Goal: Task Accomplishment & Management: Manage account settings

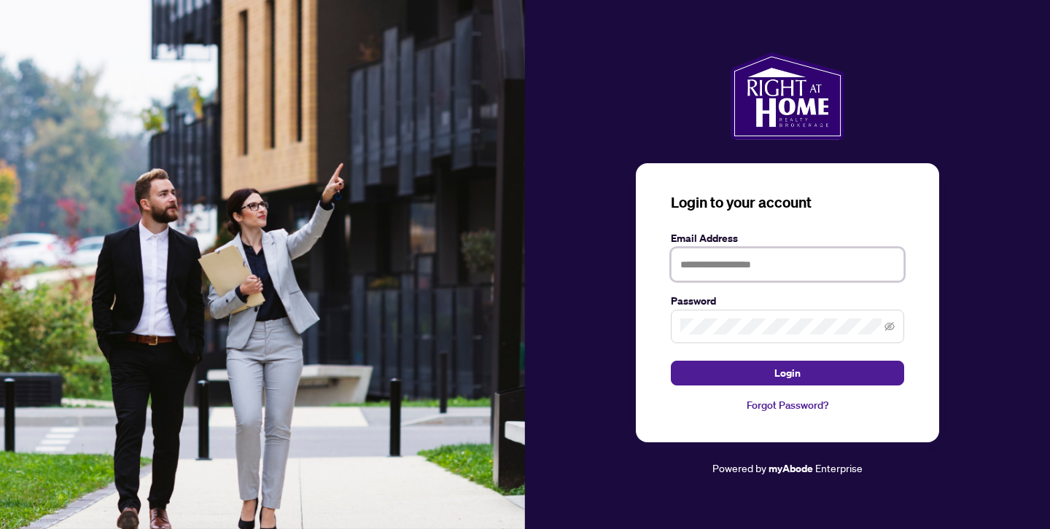
click at [695, 275] on input "text" at bounding box center [787, 265] width 233 height 34
type input "**********"
click at [766, 336] on span at bounding box center [787, 327] width 233 height 34
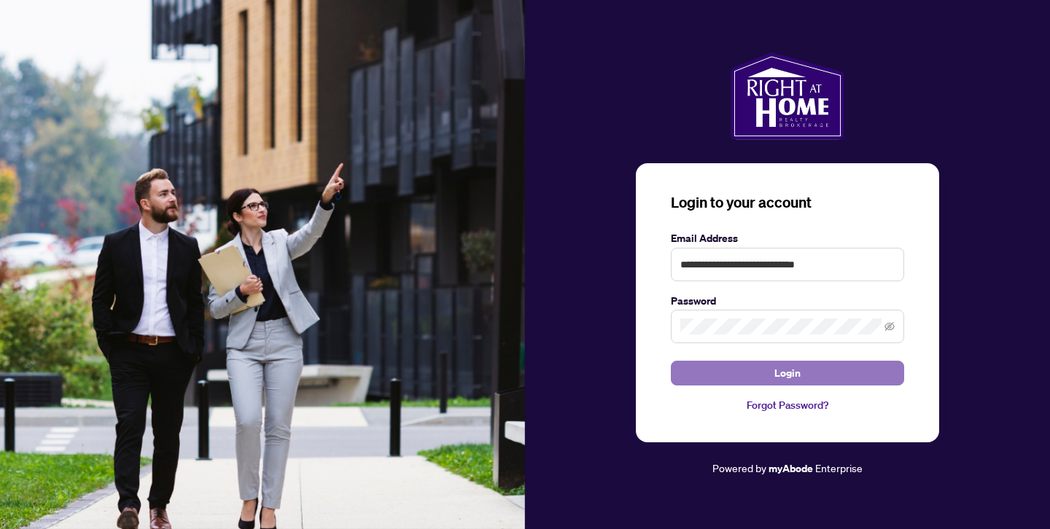
click at [817, 364] on button "Login" at bounding box center [787, 373] width 233 height 25
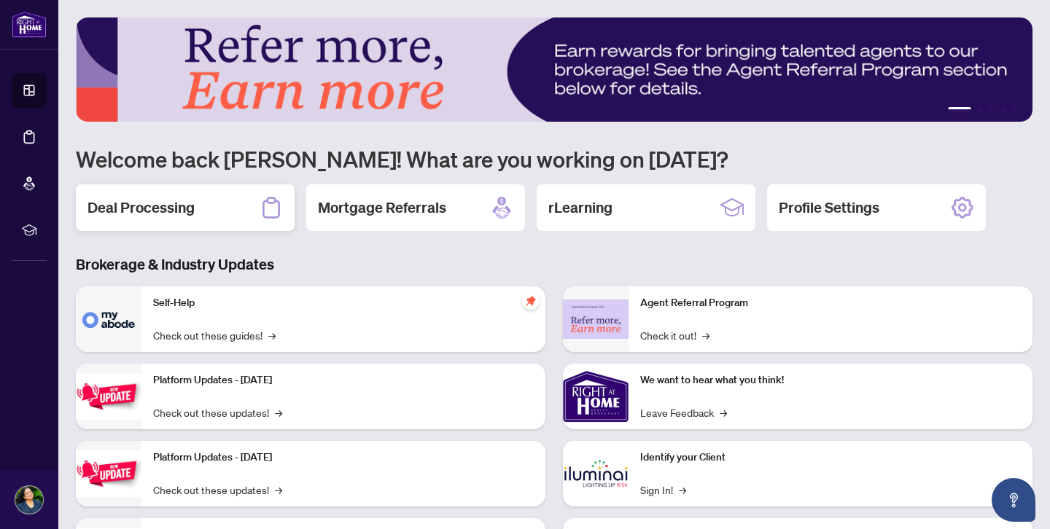
click at [214, 213] on div "Deal Processing" at bounding box center [185, 207] width 219 height 47
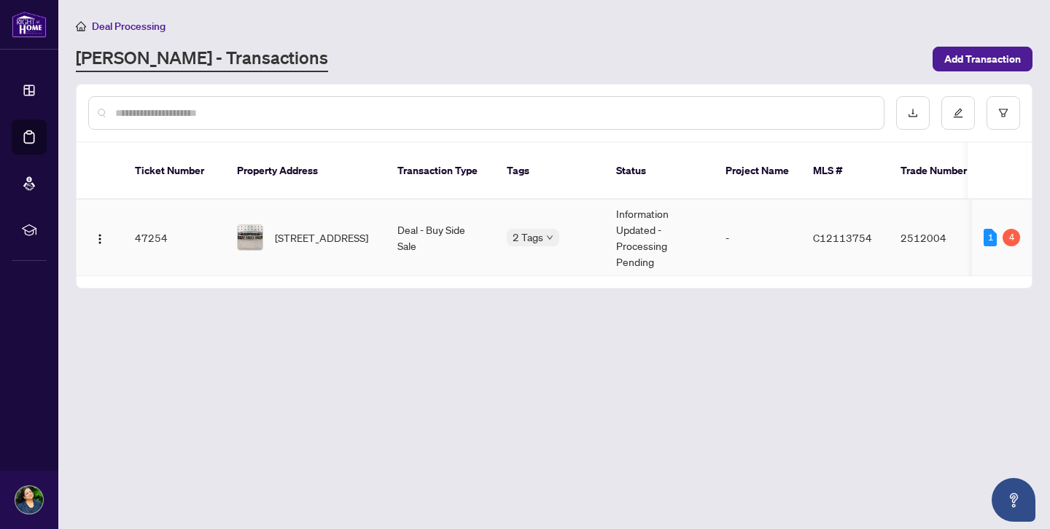
click at [263, 225] on div "[STREET_ADDRESS]" at bounding box center [305, 238] width 137 height 26
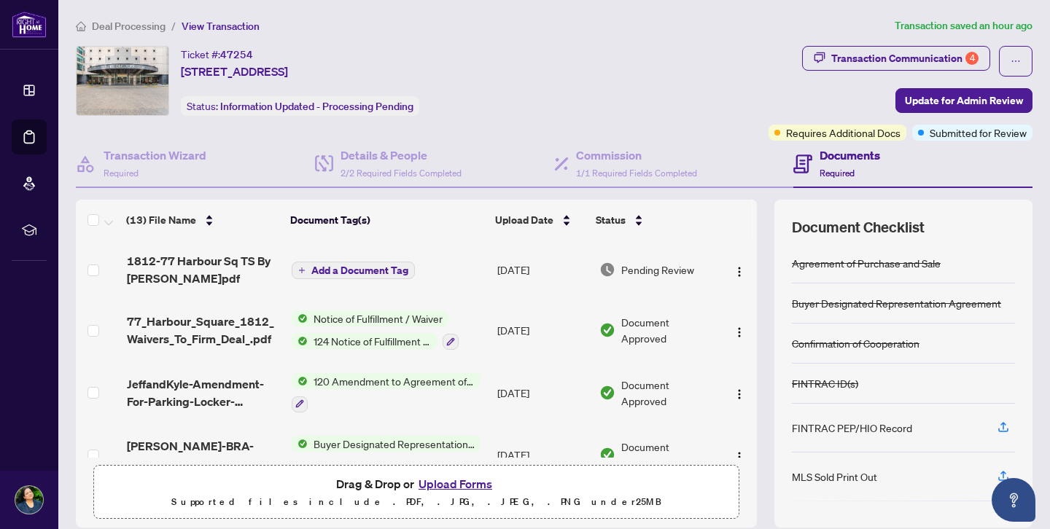
click at [826, 151] on h4 "Documents" at bounding box center [849, 155] width 61 height 17
click at [846, 155] on h4 "Documents" at bounding box center [849, 155] width 61 height 17
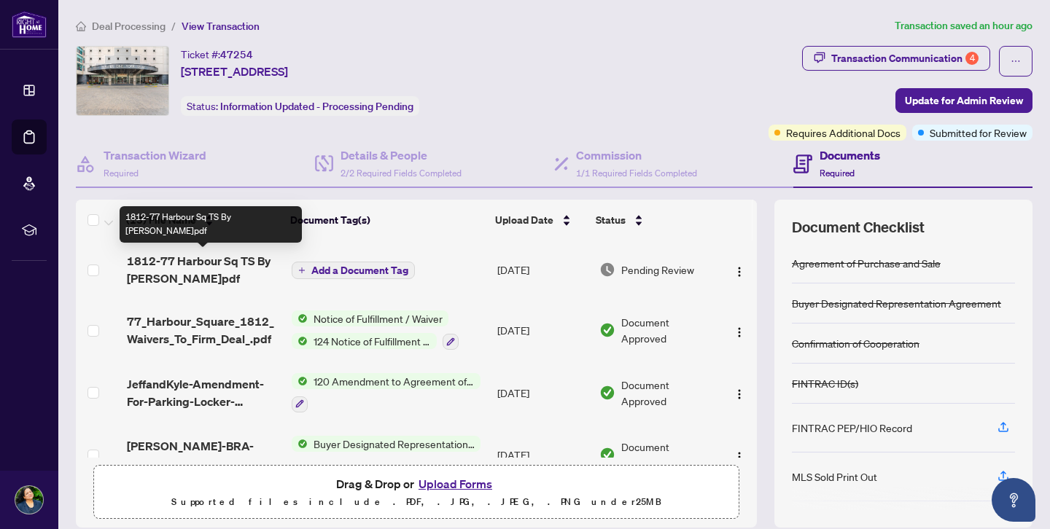
click at [160, 260] on span "1812-77 Harbour Sq TS By [PERSON_NAME]pdf" at bounding box center [203, 269] width 153 height 35
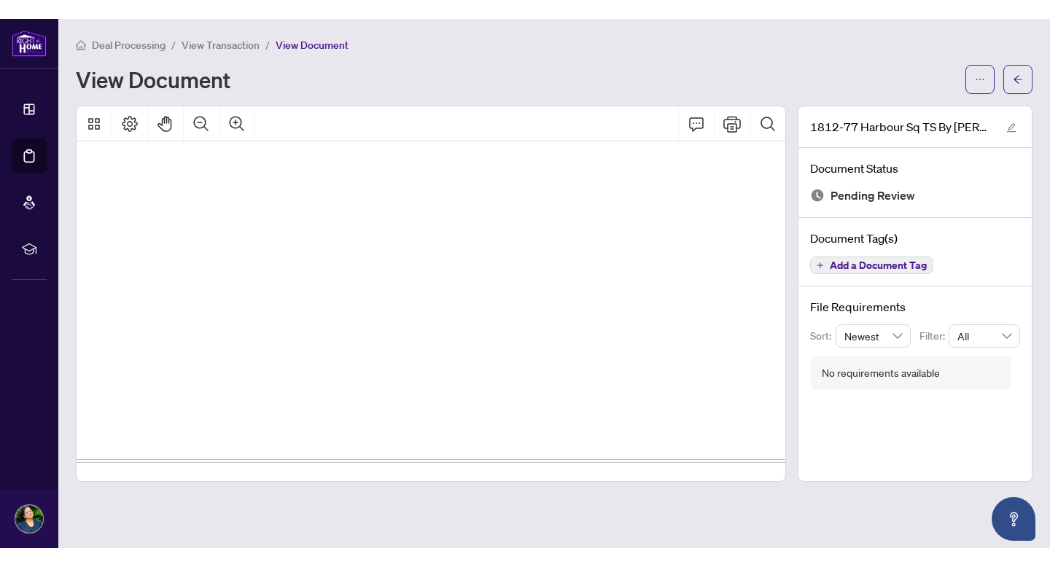
scroll to position [922, 31]
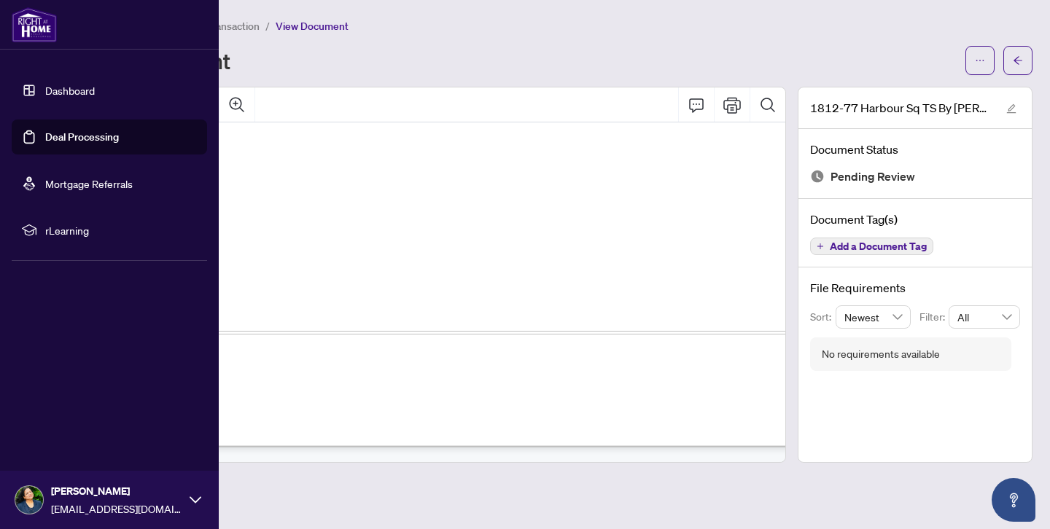
click at [45, 97] on link "Dashboard" at bounding box center [70, 90] width 50 height 13
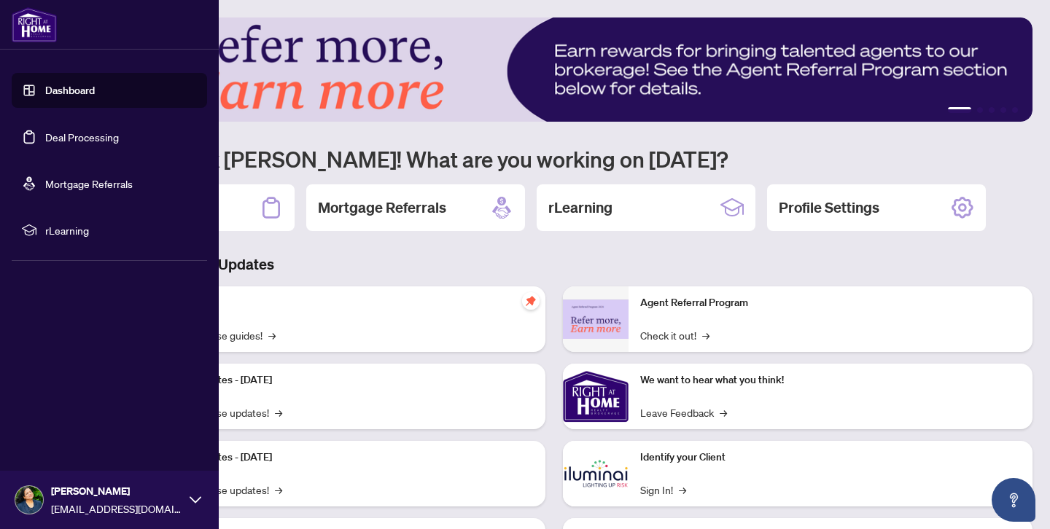
click at [83, 142] on link "Deal Processing" at bounding box center [82, 137] width 74 height 13
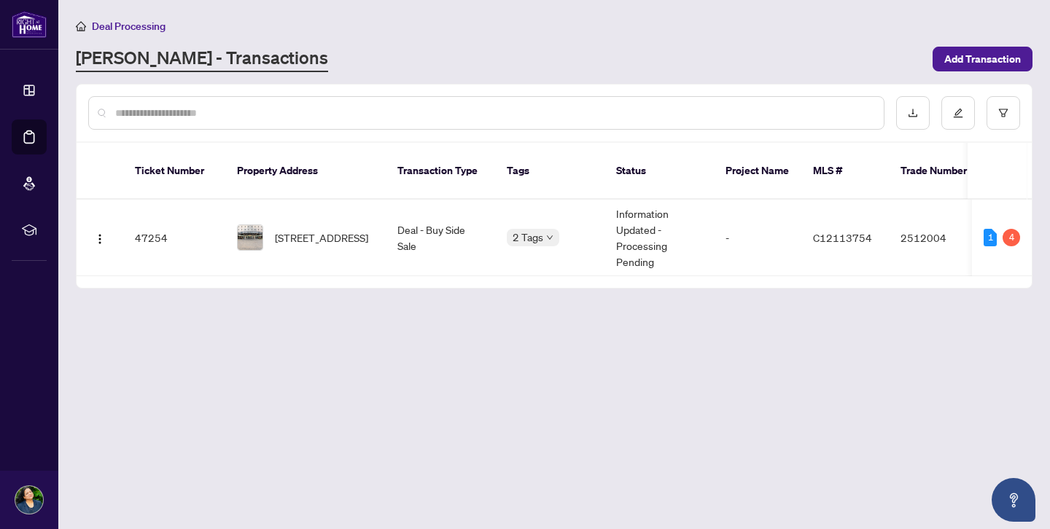
click at [878, 42] on div "Deal Processing [PERSON_NAME] - Transactions Add Transaction" at bounding box center [554, 44] width 957 height 55
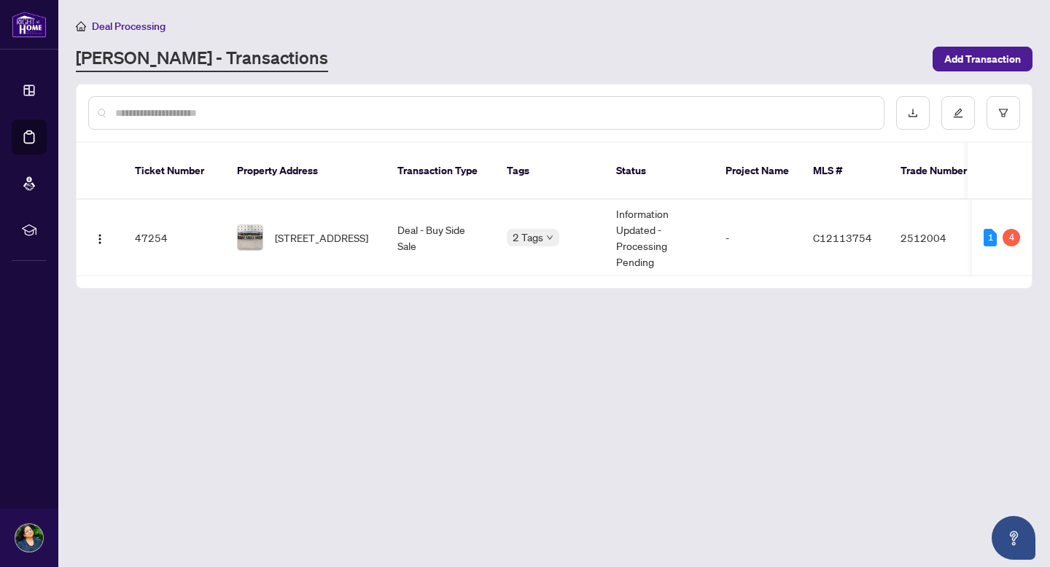
click at [85, 23] on icon "home" at bounding box center [81, 26] width 10 height 10
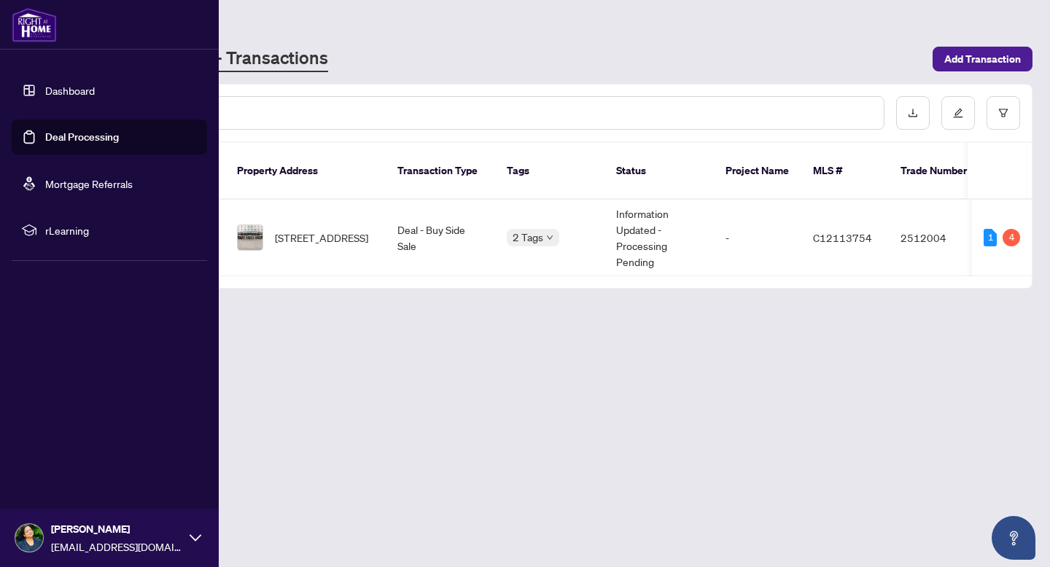
click at [195, 529] on icon at bounding box center [196, 538] width 12 height 12
click at [55, 455] on span "Logout" at bounding box center [58, 451] width 33 height 23
